Goal: Information Seeking & Learning: Learn about a topic

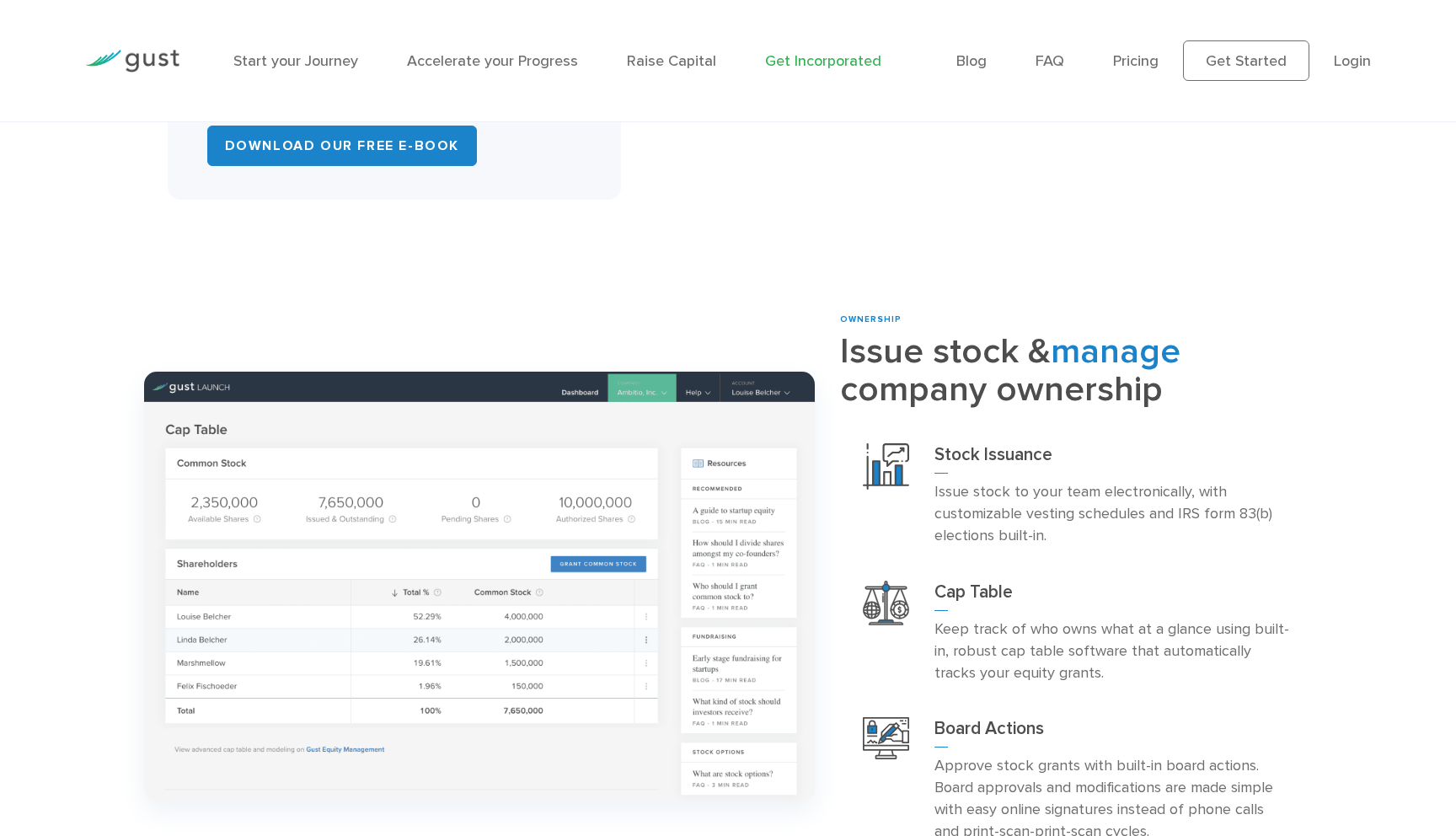
scroll to position [1480, 0]
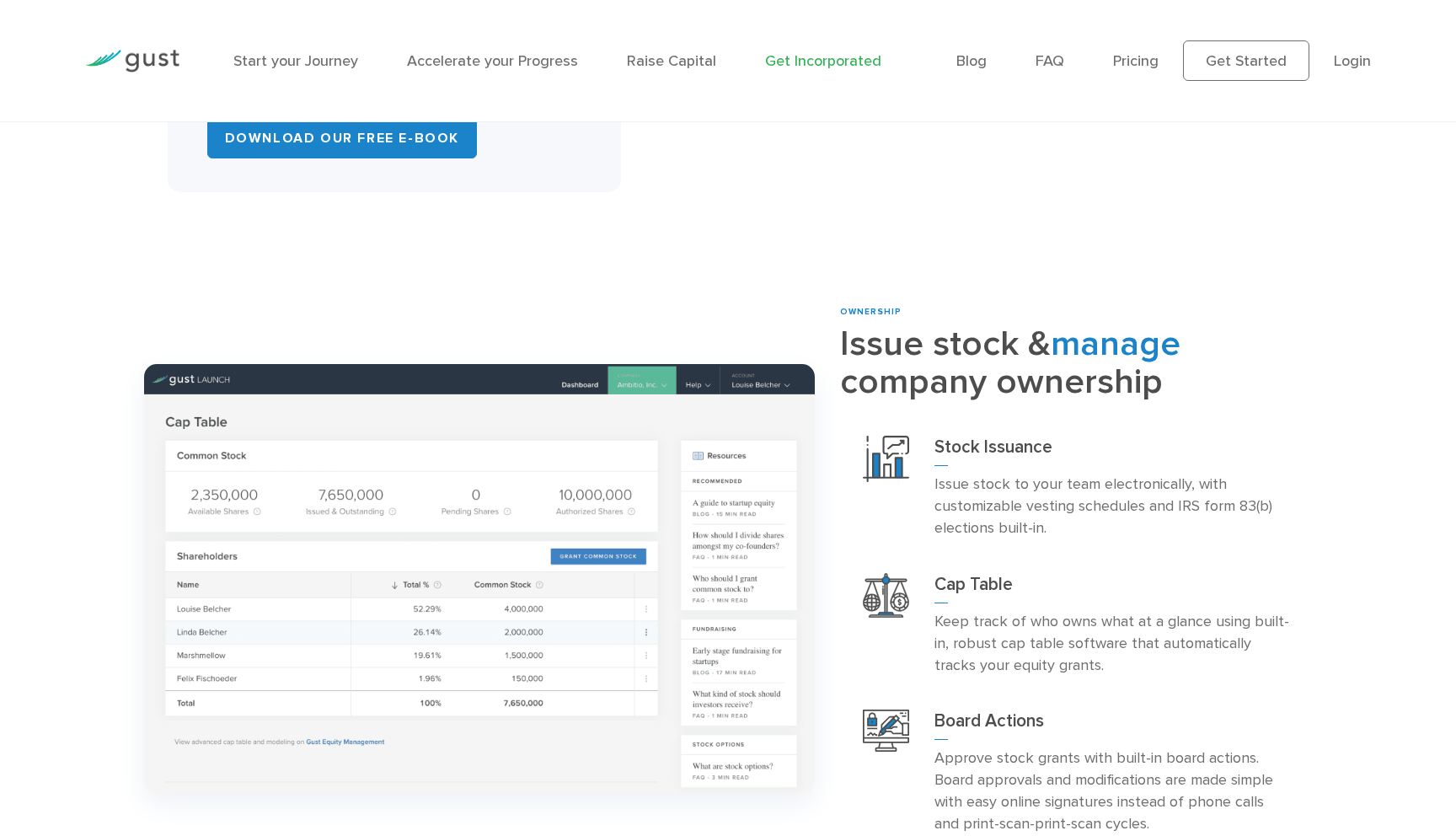
drag, startPoint x: 364, startPoint y: 295, endPoint x: 432, endPoint y: 360, distance: 94.1
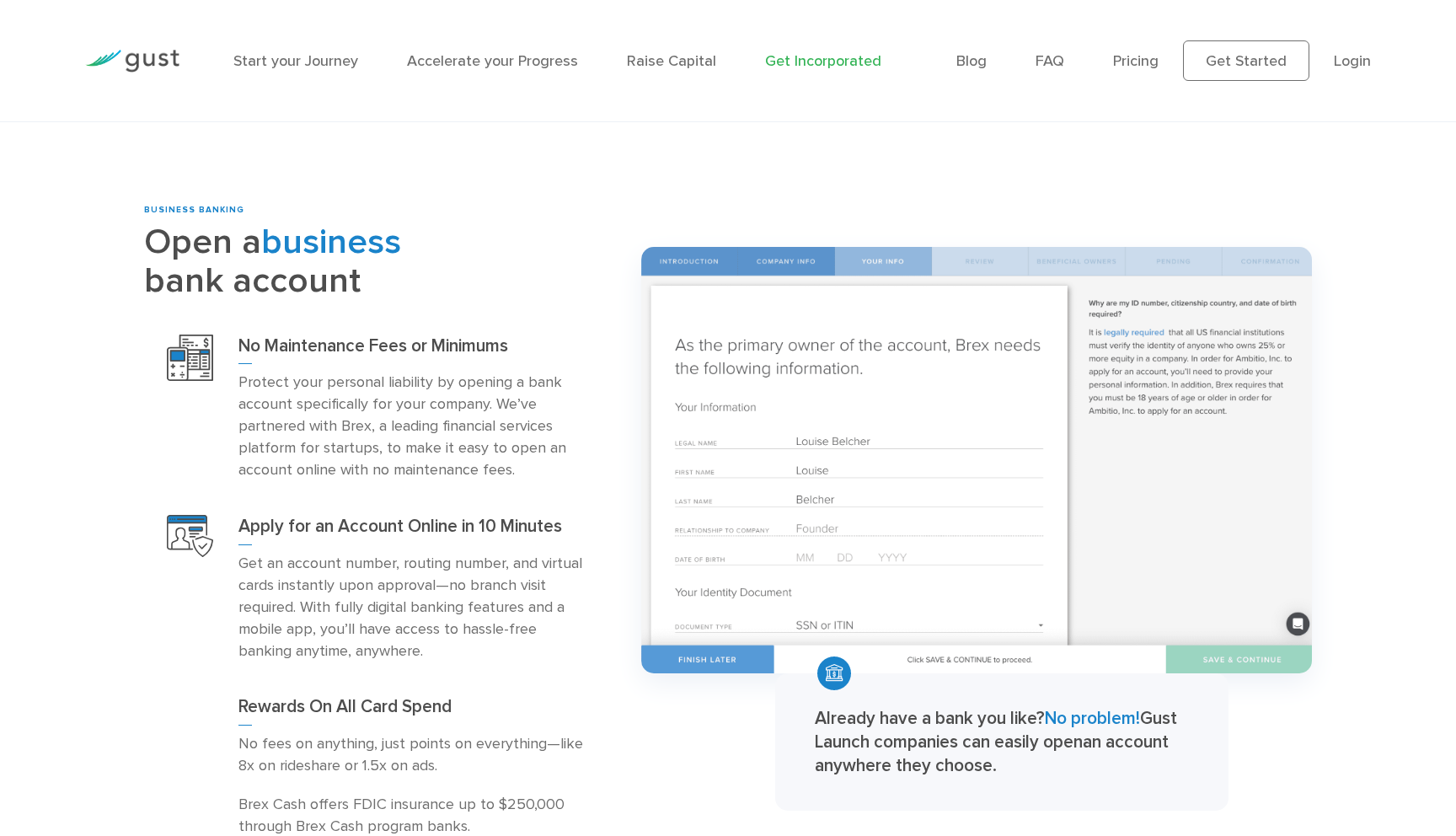
scroll to position [2242, 0]
drag, startPoint x: 1046, startPoint y: 643, endPoint x: 1061, endPoint y: 739, distance: 97.2
click at [1061, 74] on p "Approve stock grants with built-in board actions. Board approvals and modificat…" at bounding box center [1112, 30] width 355 height 87
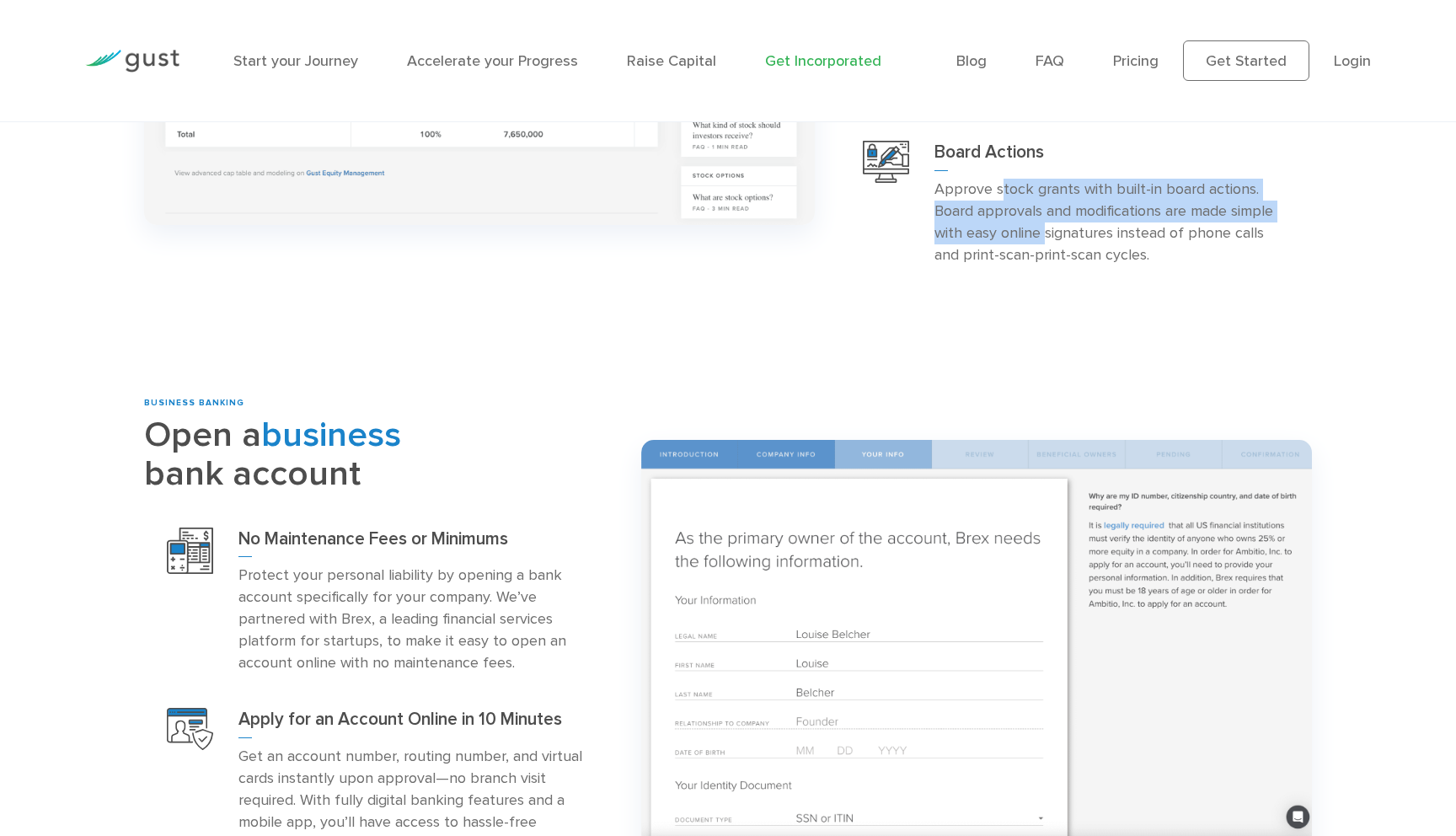
scroll to position [2051, 0]
click at [1065, 52] on link "FAQ" at bounding box center [1050, 60] width 29 height 18
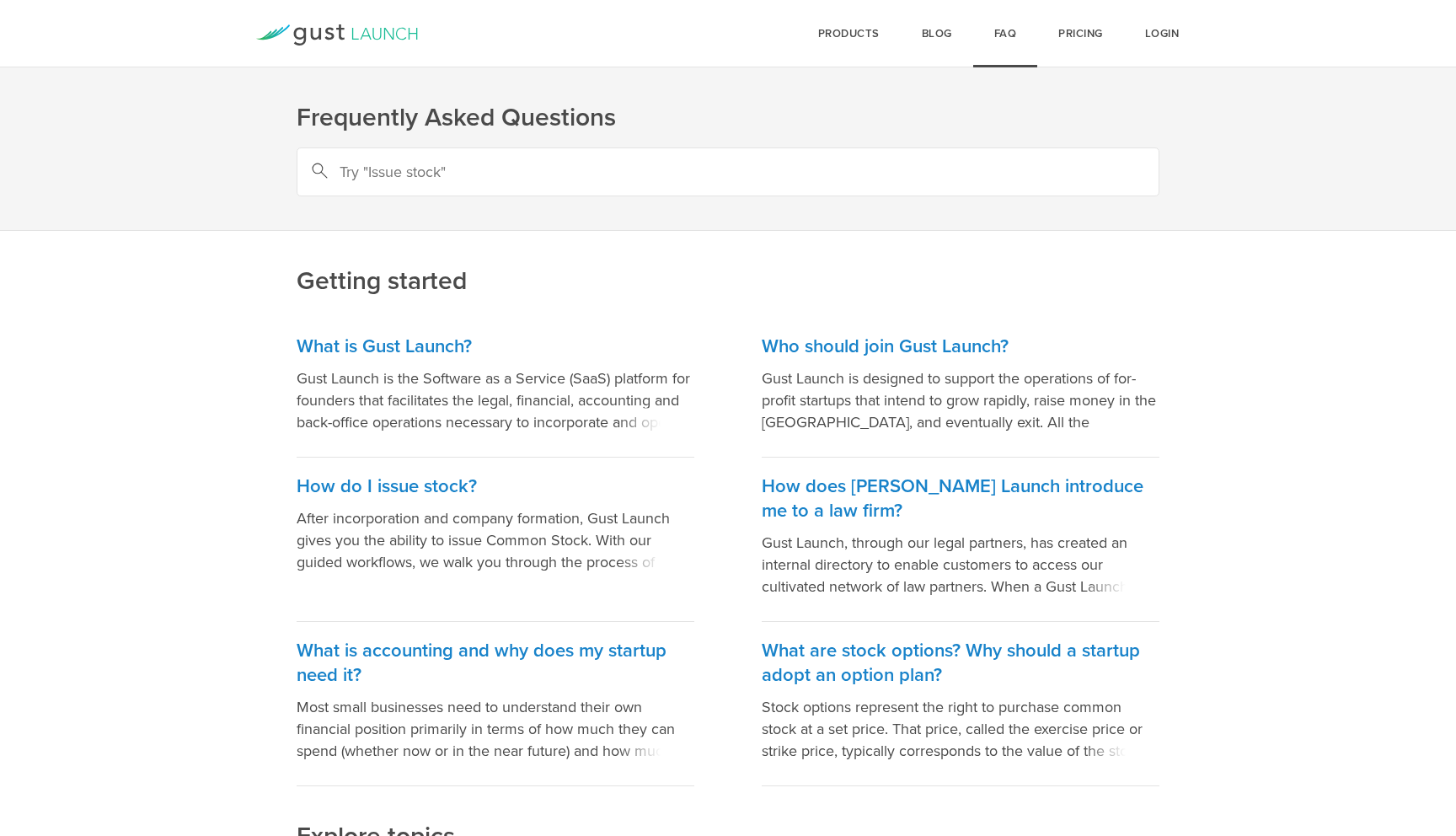
click at [488, 180] on input "text" at bounding box center [728, 172] width 862 height 49
type input "Can I create a CAP table for an LLC"
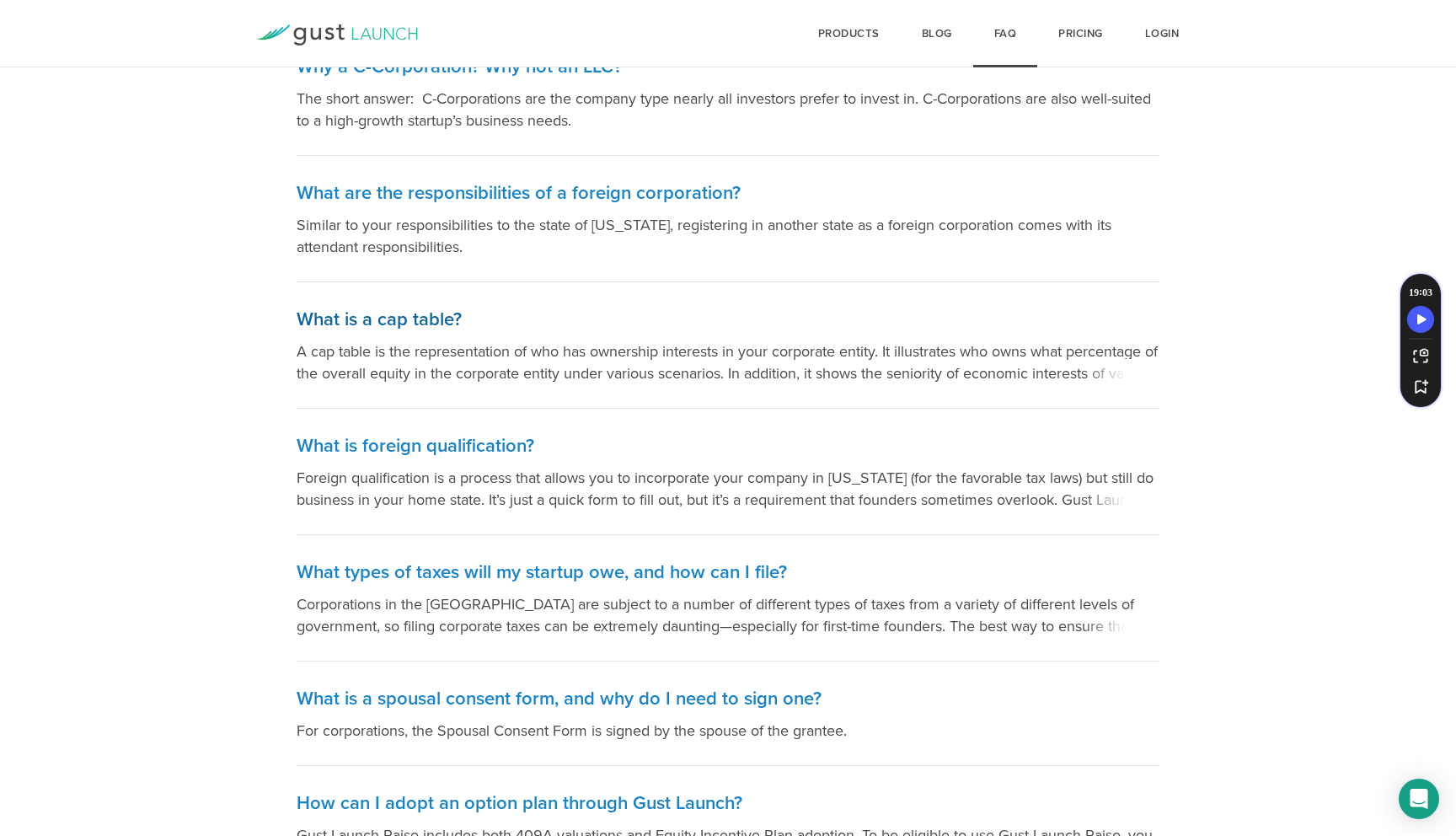
scroll to position [1508, 0]
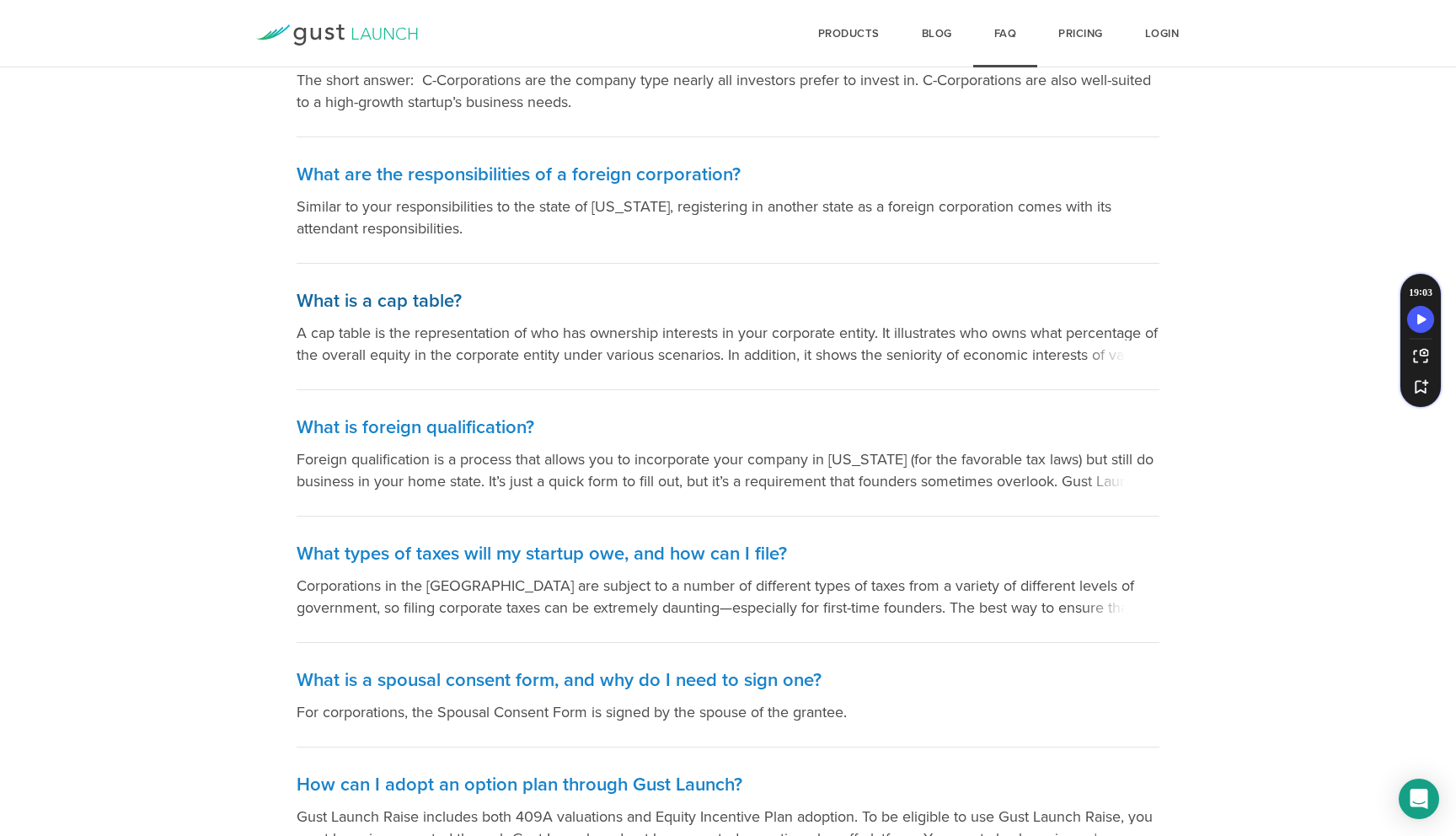
click at [412, 322] on p "A cap table is the representation of who has ownership interests in your corpor…" at bounding box center [728, 343] width 862 height 44
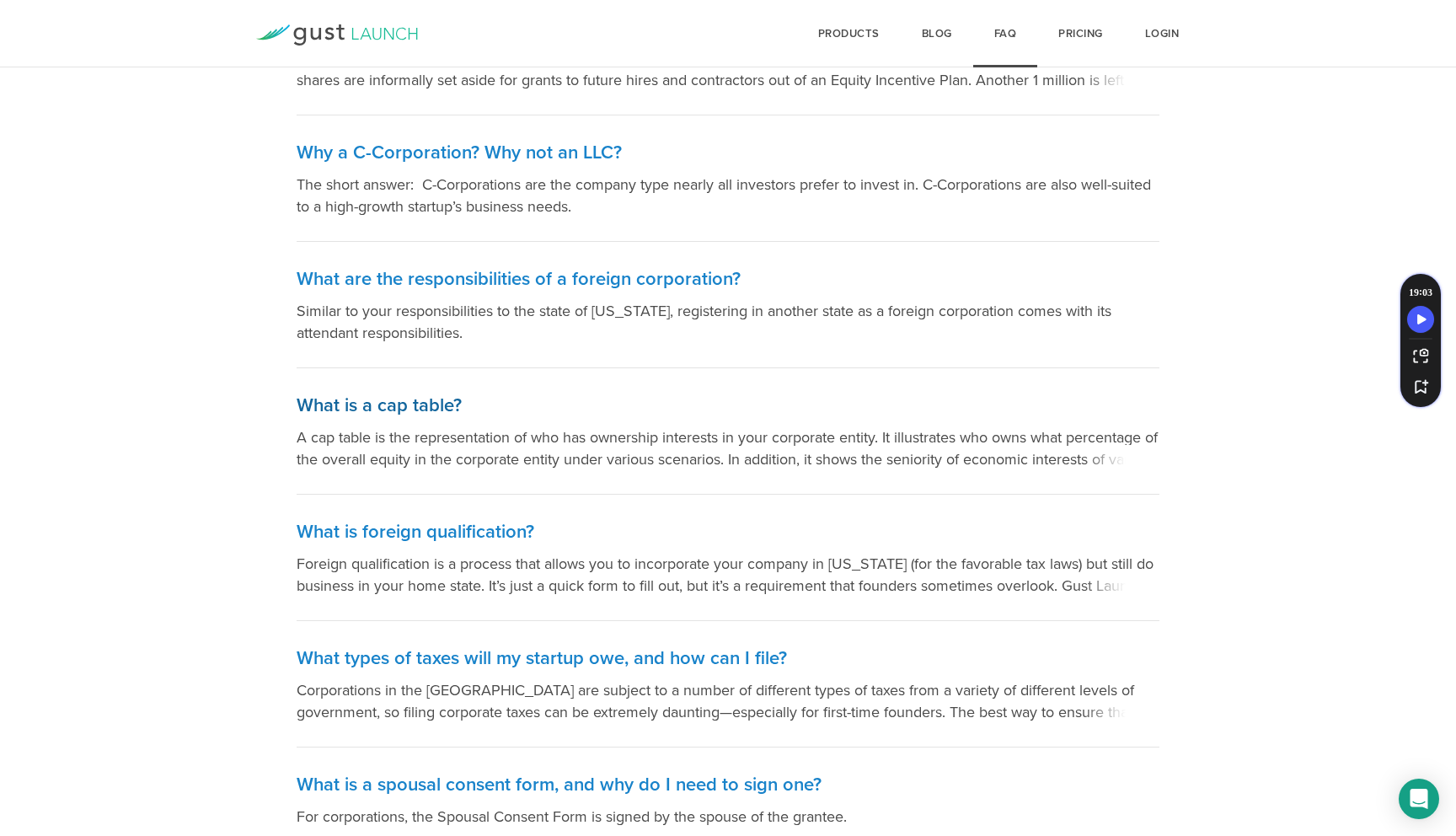
scroll to position [1084, 0]
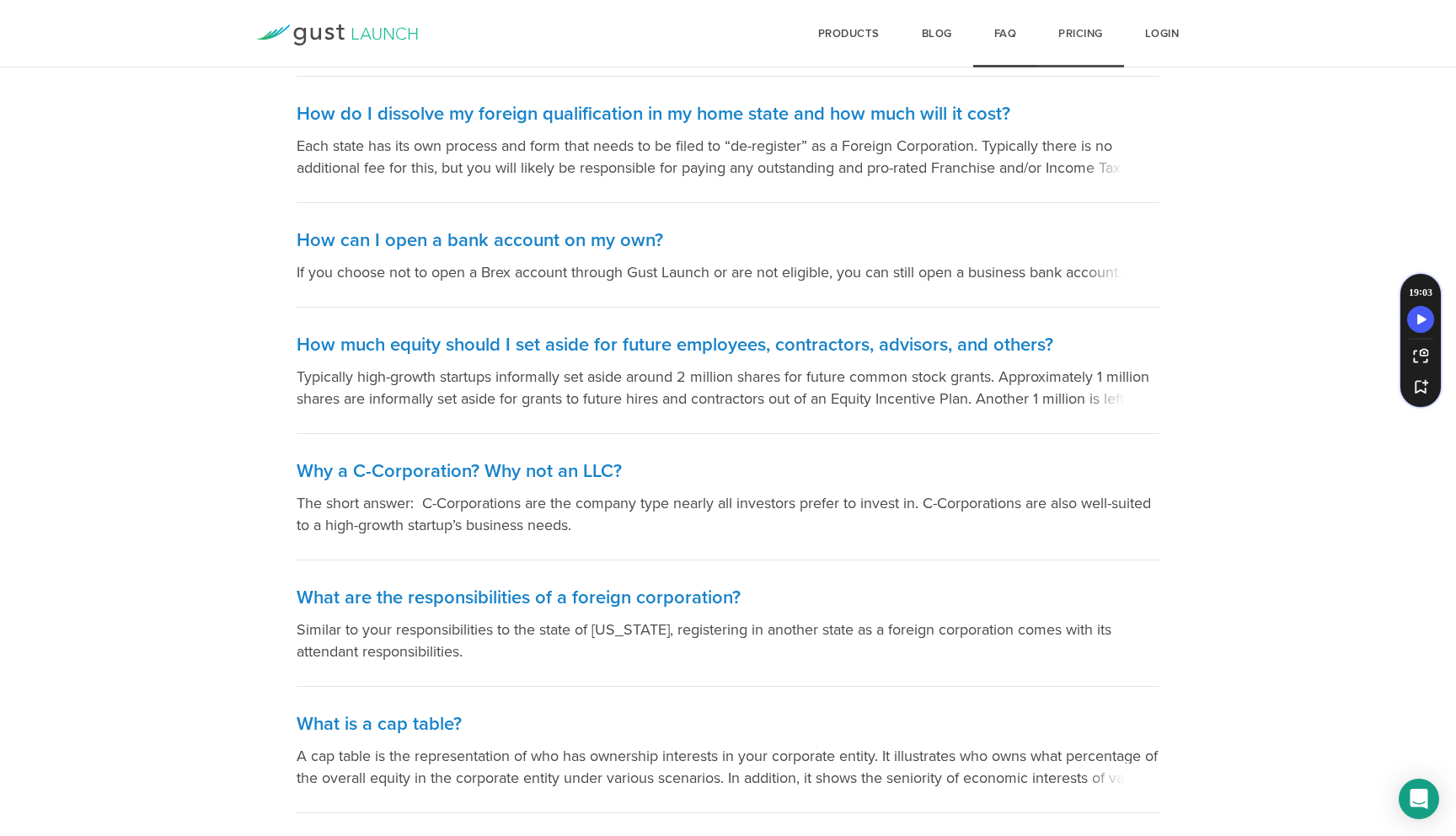
click at [1073, 18] on link "Pricing" at bounding box center [1080, 33] width 87 height 68
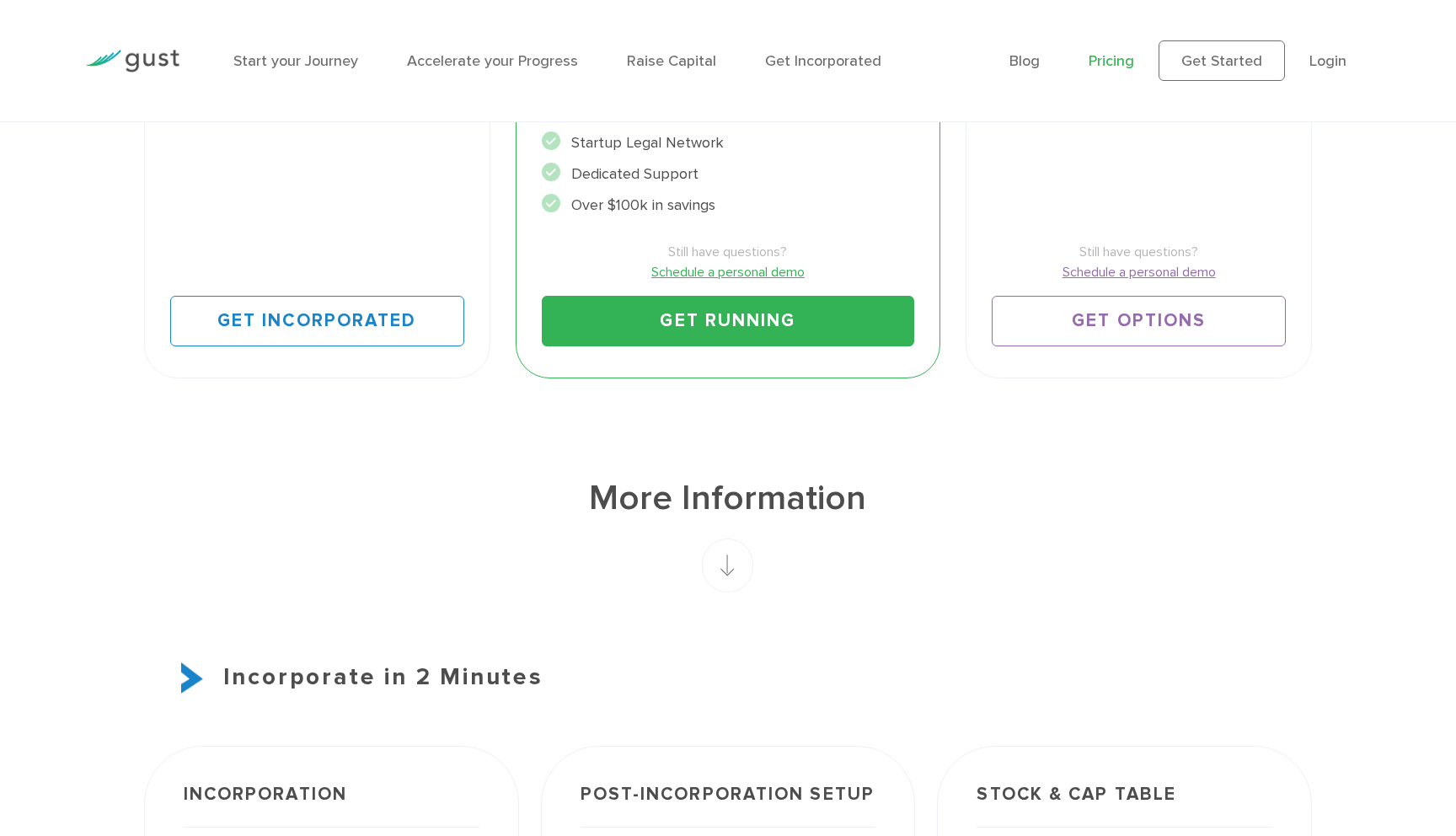
scroll to position [752, 0]
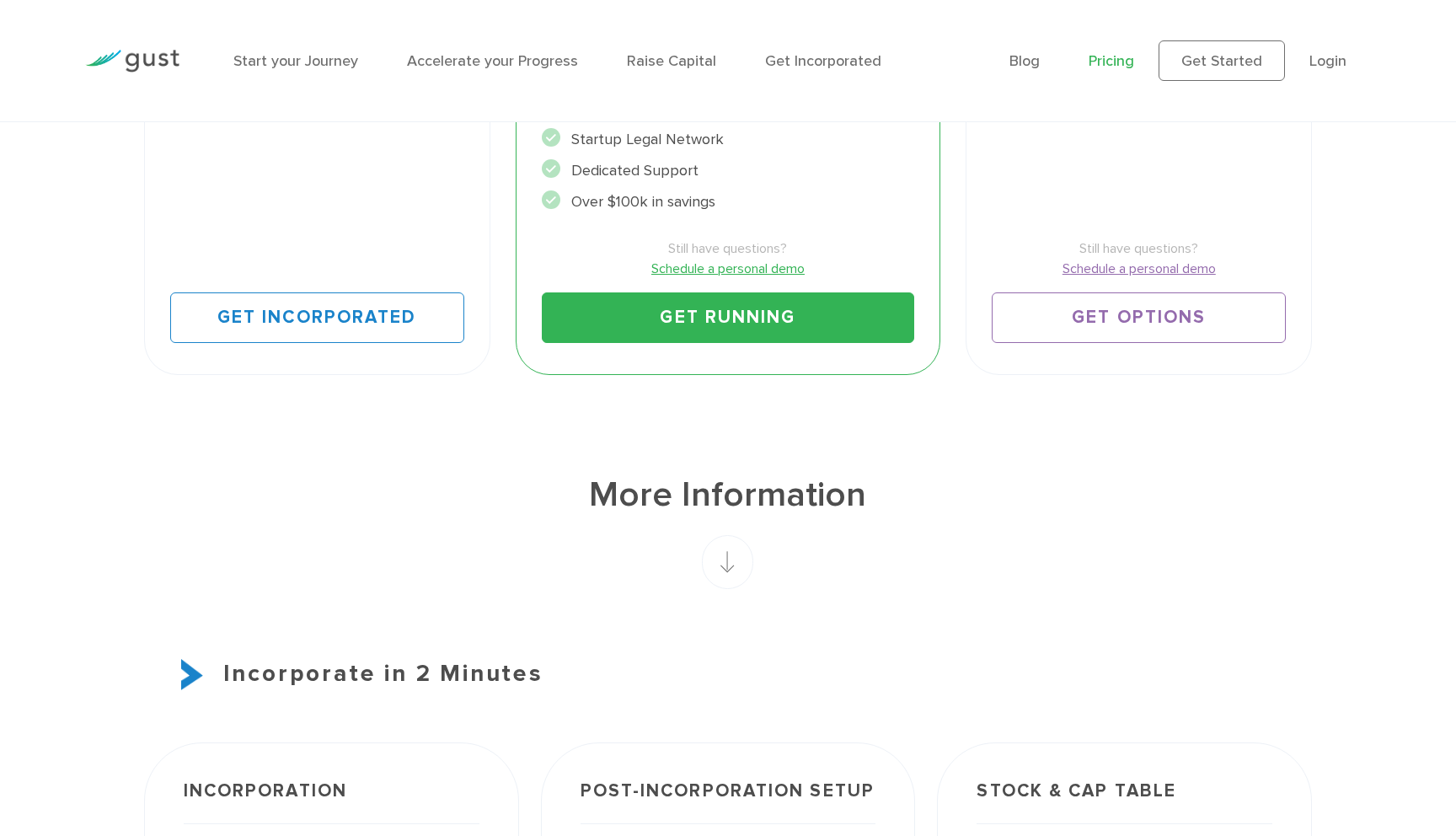
drag, startPoint x: 661, startPoint y: 484, endPoint x: 692, endPoint y: 485, distance: 31.0
click at [692, 213] on li "Over $100k in savings" at bounding box center [728, 201] width 373 height 23
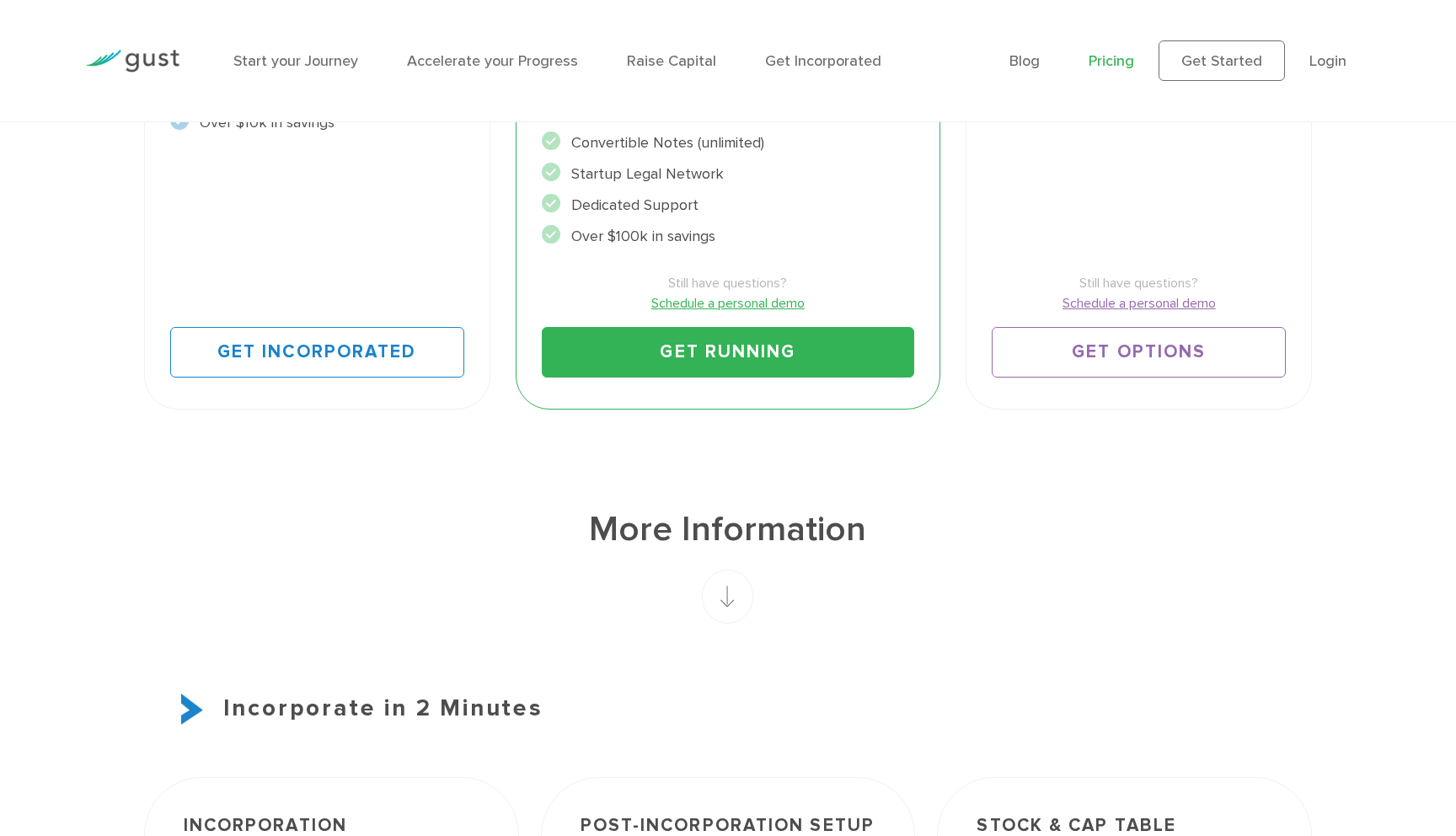
scroll to position [719, 0]
click at [670, 247] on li "Over $100k in savings" at bounding box center [728, 236] width 373 height 23
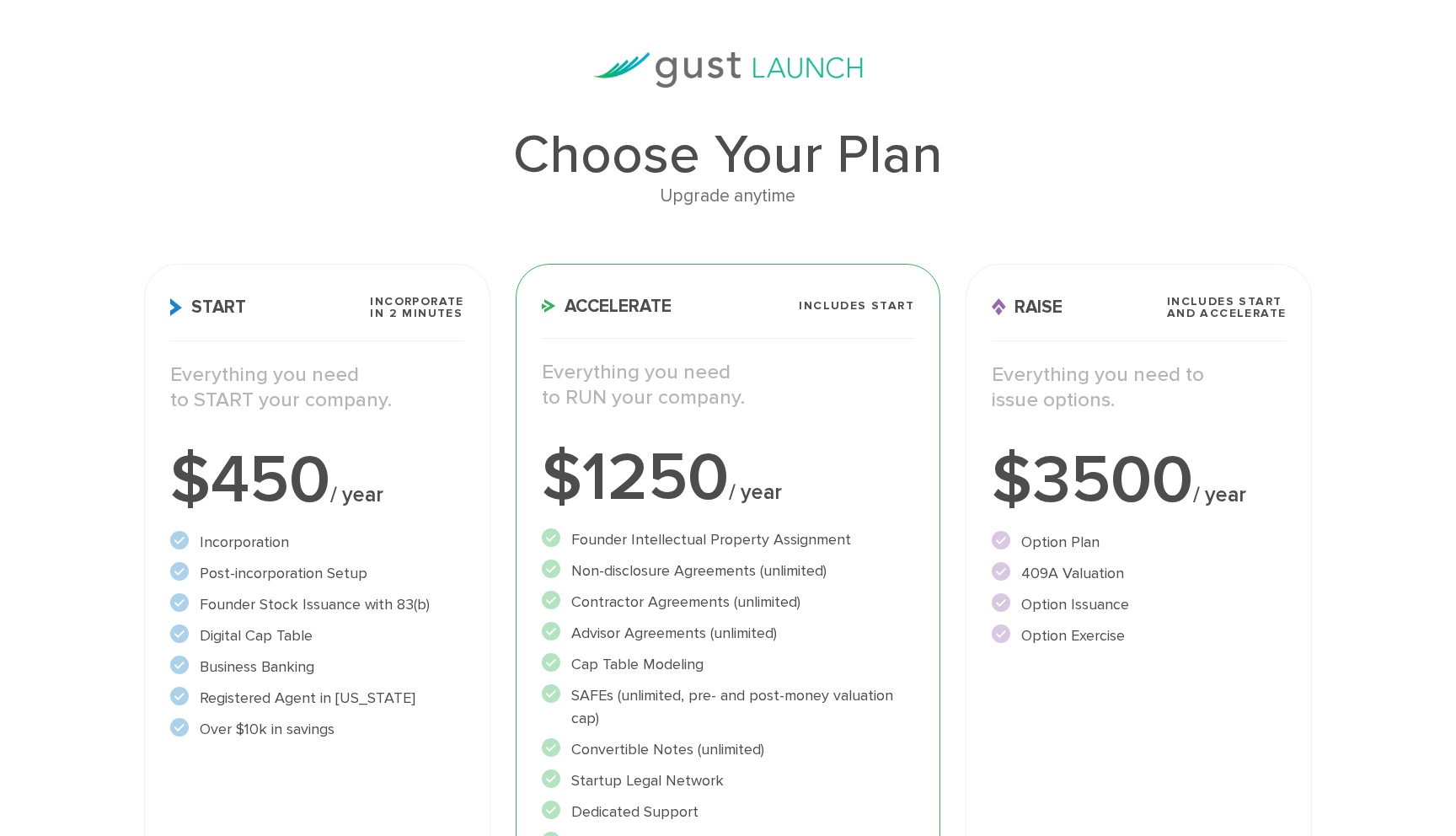
scroll to position [0, 0]
